Goal: Task Accomplishment & Management: Complete application form

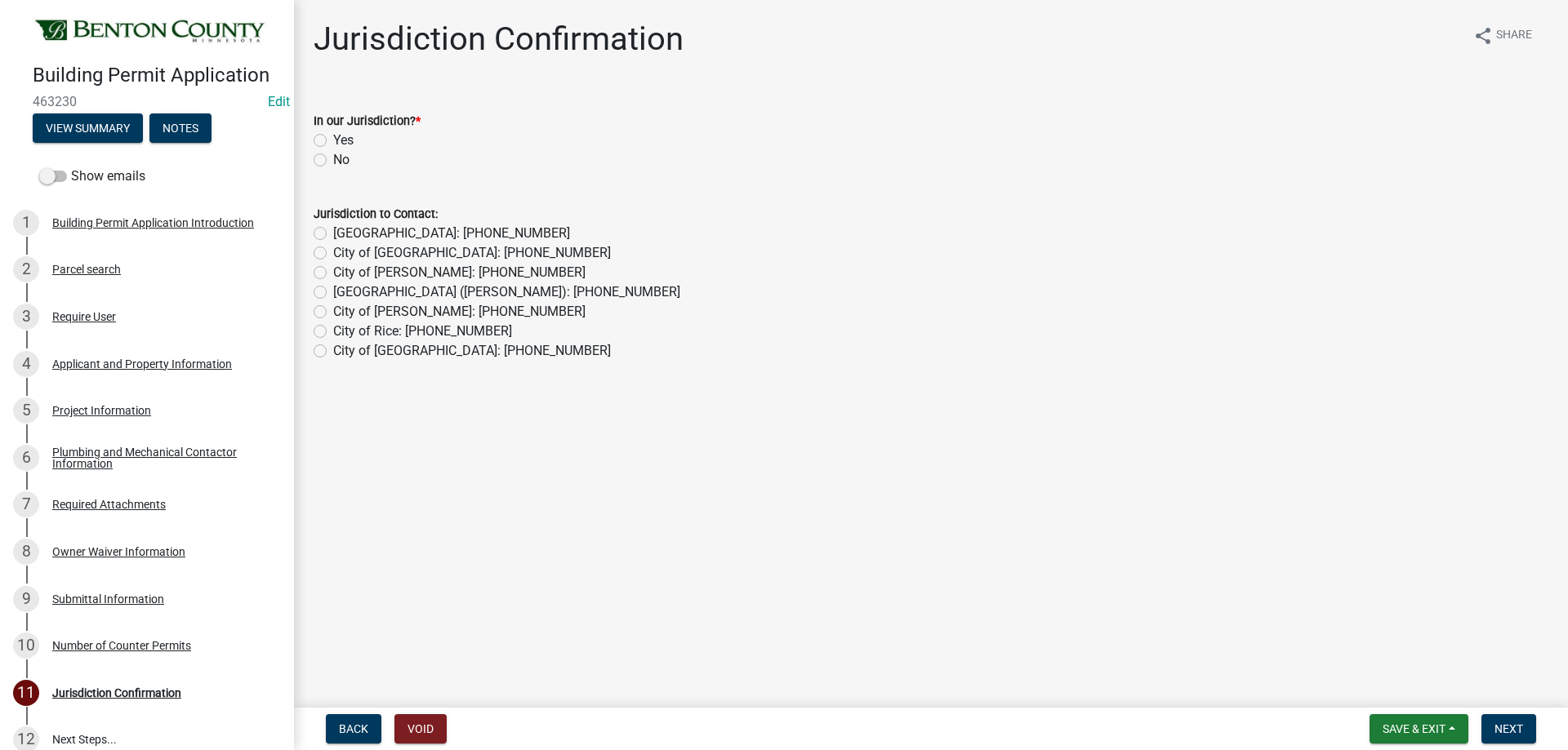
click at [333, 139] on label "Yes" at bounding box center [343, 141] width 21 height 20
click at [333, 139] on input "Yes" at bounding box center [338, 136] width 11 height 11
radio input "true"
click at [1521, 729] on span "Next" at bounding box center [1509, 728] width 29 height 13
click at [333, 160] on label "No" at bounding box center [341, 161] width 16 height 20
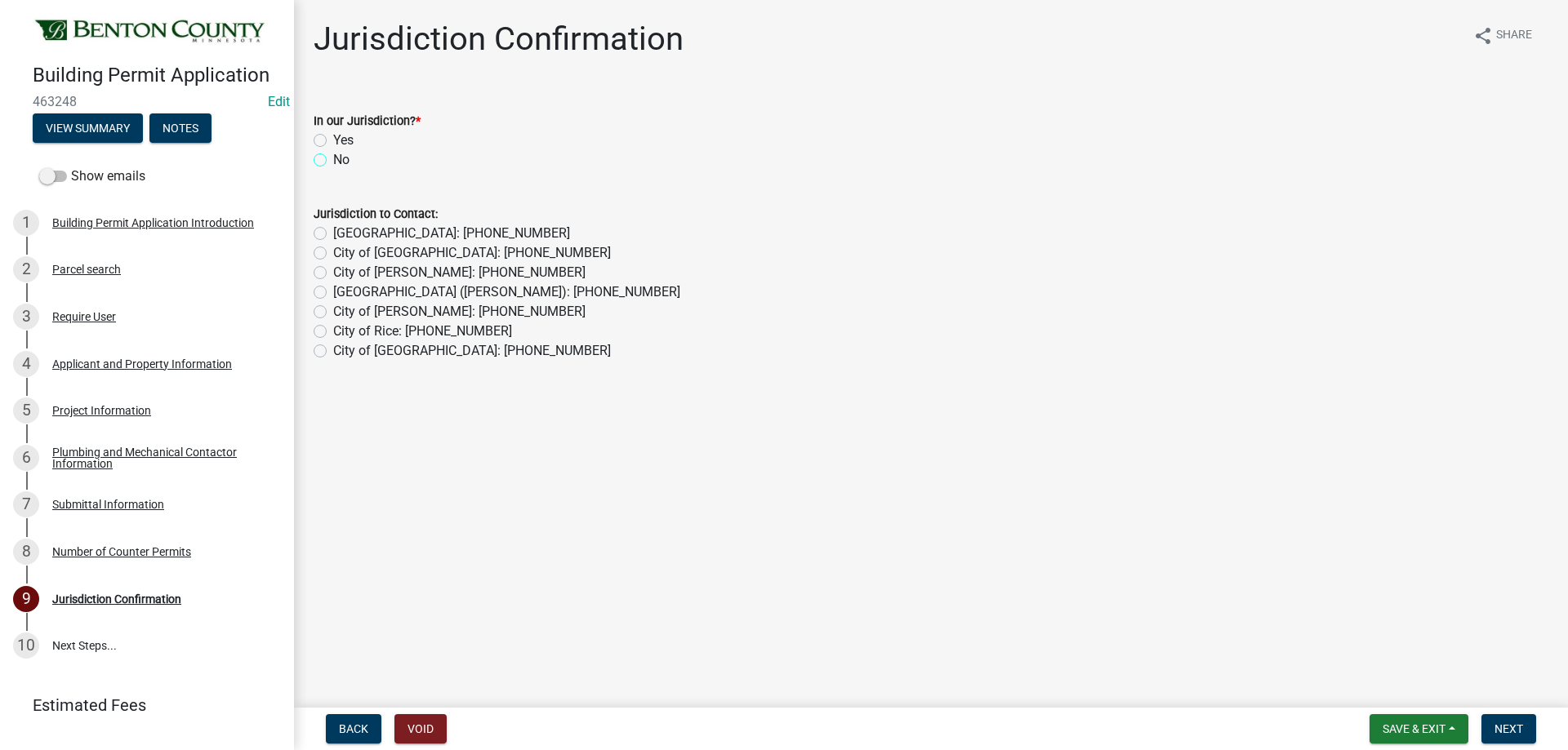
click at [333, 160] on input "No" at bounding box center [338, 156] width 11 height 11
radio input "true"
drag, startPoint x: 321, startPoint y: 292, endPoint x: 805, endPoint y: 431, distance: 503.6
click at [333, 292] on label "[GEOGRAPHIC_DATA] ([PERSON_NAME]): [PHONE_NUMBER]" at bounding box center [506, 292] width 347 height 20
click at [333, 292] on input "[GEOGRAPHIC_DATA] ([PERSON_NAME]): [PHONE_NUMBER]" at bounding box center [338, 287] width 11 height 11
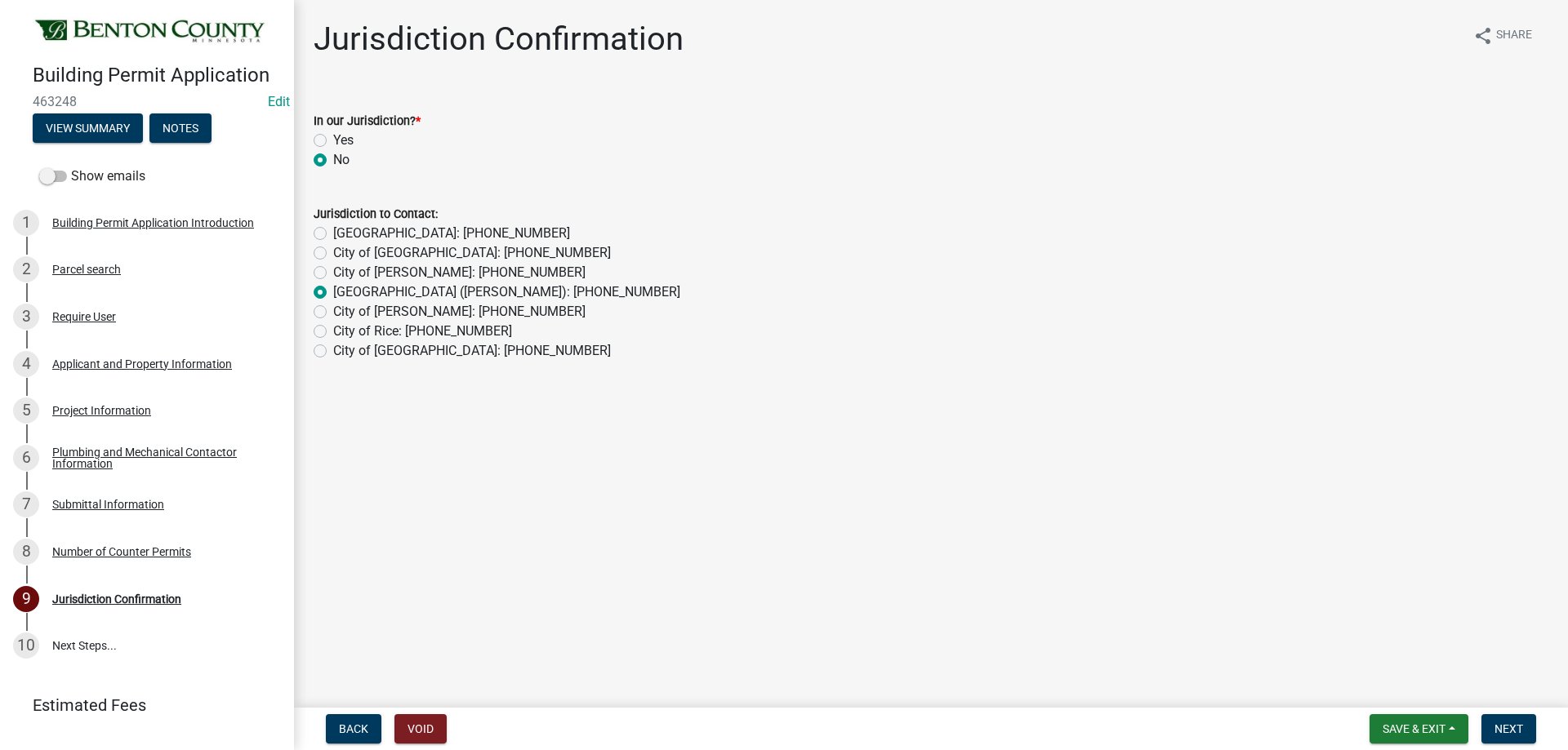
radio input "true"
click at [1507, 723] on span "Next" at bounding box center [1509, 728] width 29 height 13
